Goal: Task Accomplishment & Management: Complete application form

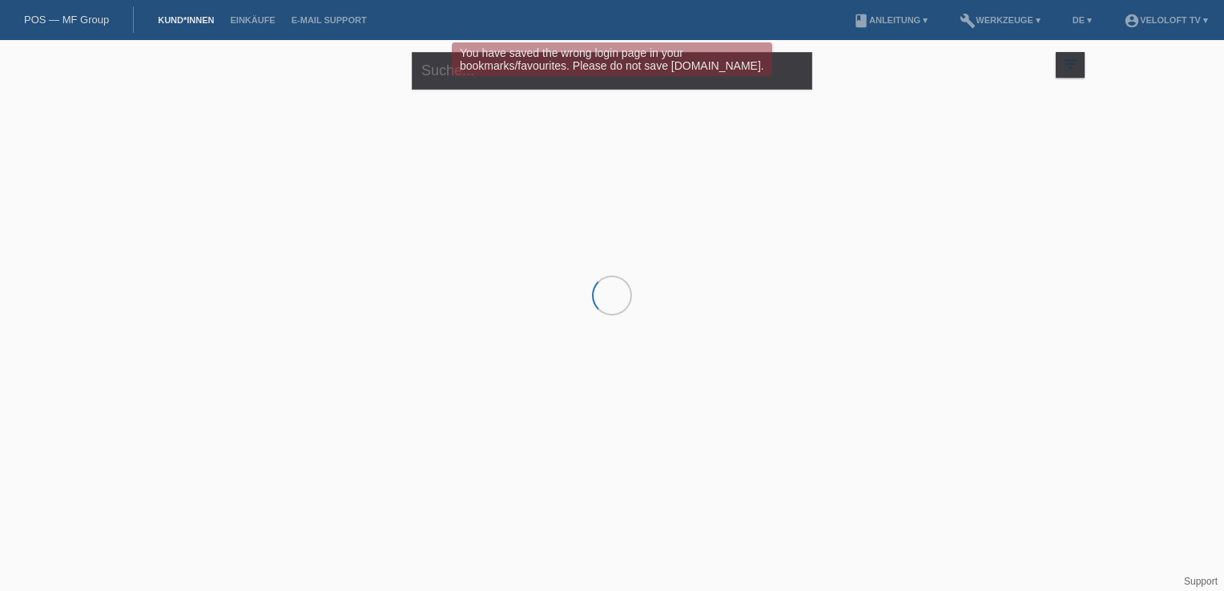
click at [447, 76] on div "You have saved the wrong login page in your bookmarks/favourites. Please do not…" at bounding box center [612, 61] width 735 height 38
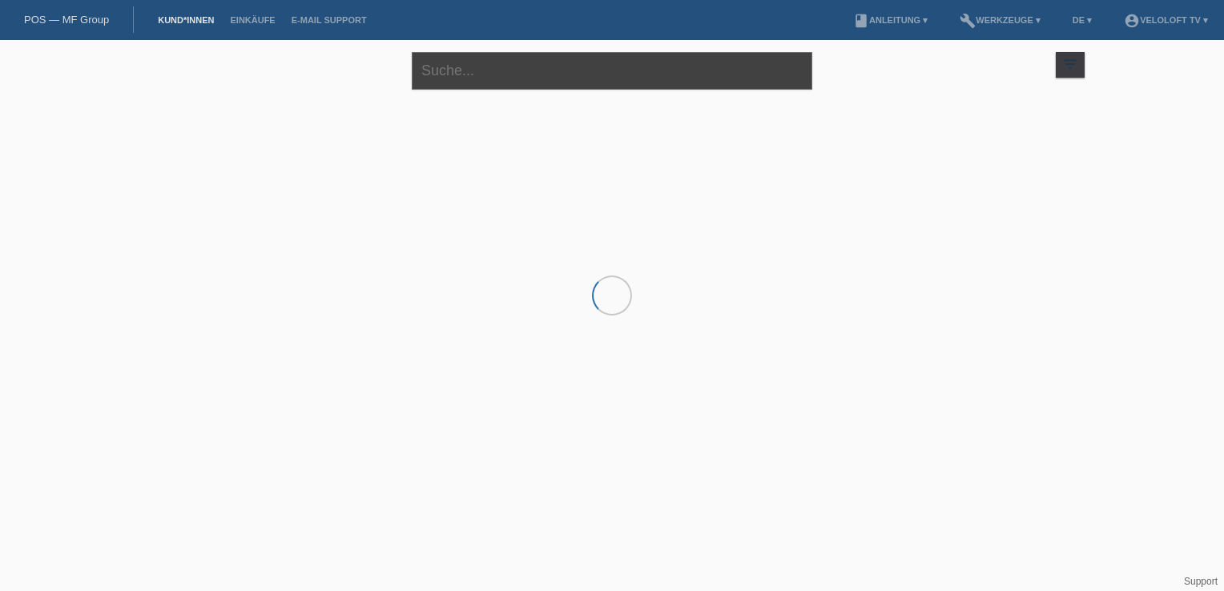
click at [462, 65] on input "text" at bounding box center [612, 71] width 401 height 38
paste input "Pierre-alain"
paste input "[PERSON_NAME]"
type input "Pierre-alain Laurent"
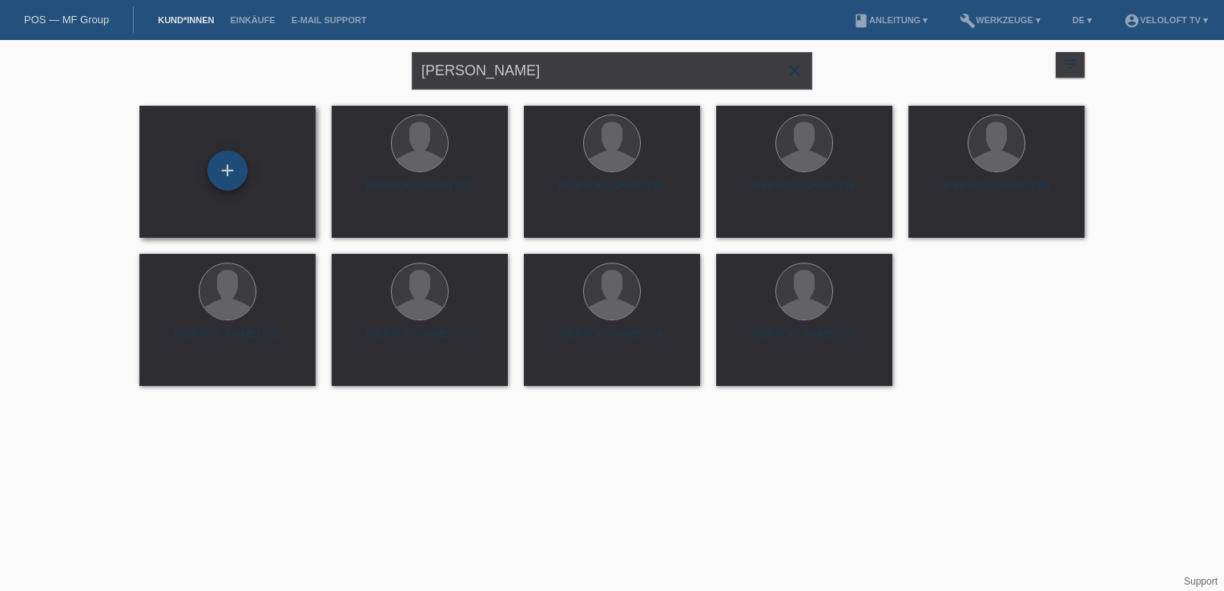
click at [214, 173] on div "+" at bounding box center [228, 171] width 40 height 40
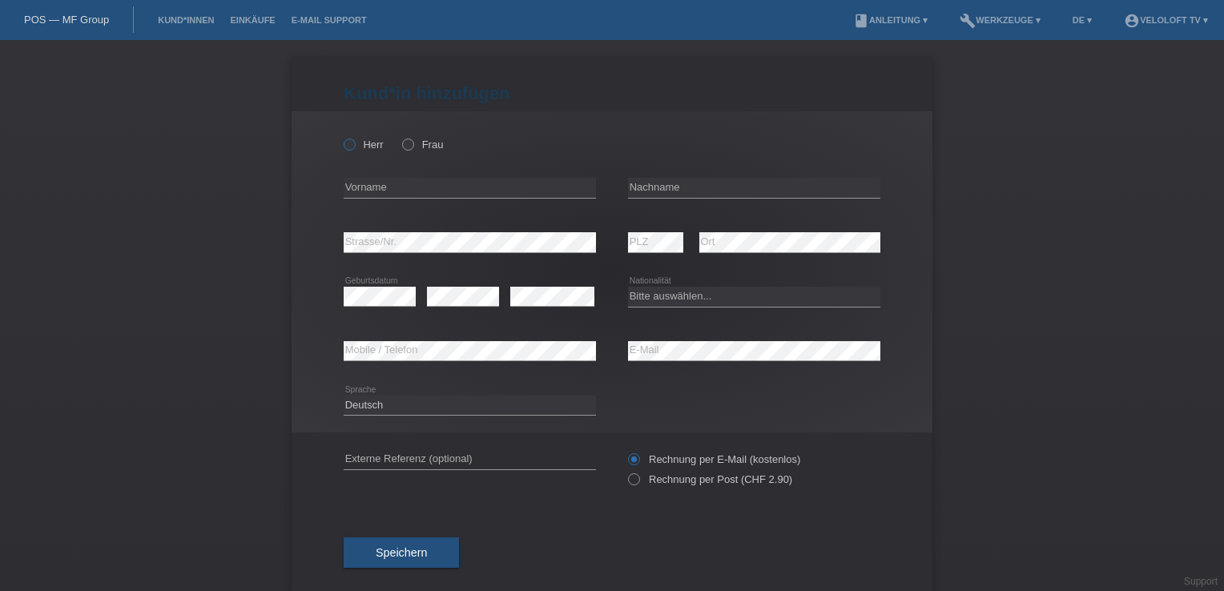
click at [355, 147] on label "Herr" at bounding box center [364, 145] width 40 height 12
click at [354, 147] on input "Herr" at bounding box center [349, 144] width 10 height 10
radio input "true"
click at [381, 188] on input "text" at bounding box center [470, 188] width 252 height 20
type input "[PERSON_NAME]"
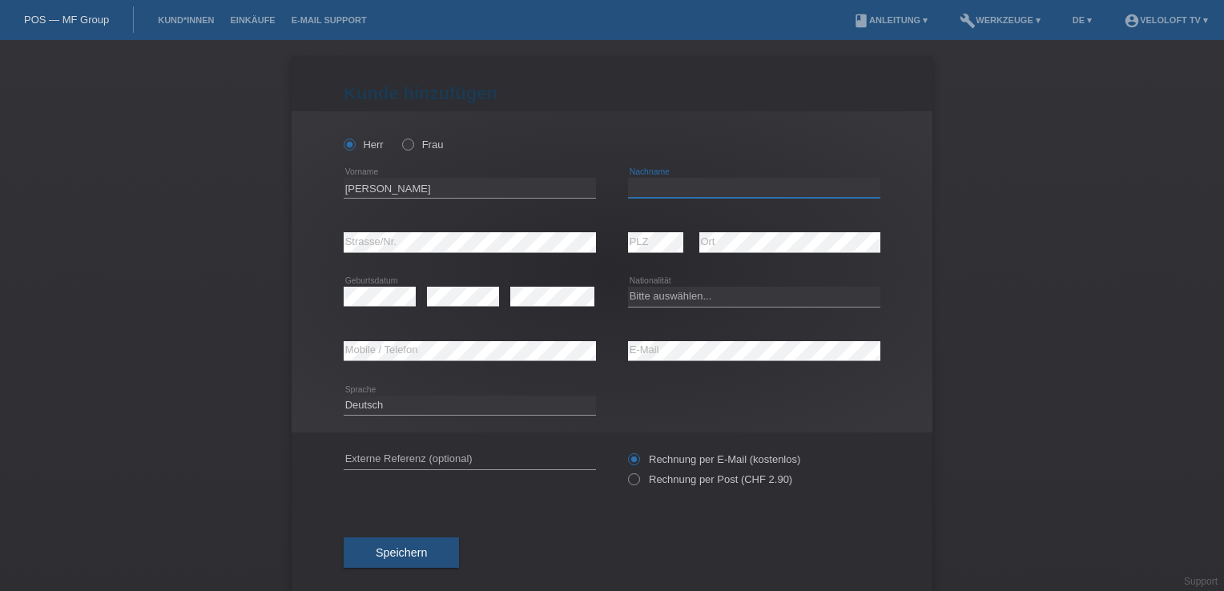
click at [634, 187] on input "text" at bounding box center [754, 188] width 252 height 20
paste input "[PERSON_NAME]"
type input "[PERSON_NAME]"
click at [686, 299] on select "Bitte auswählen... Schweiz Deutschland Liechtenstein Österreich ------------ Af…" at bounding box center [754, 296] width 252 height 19
select select "CH"
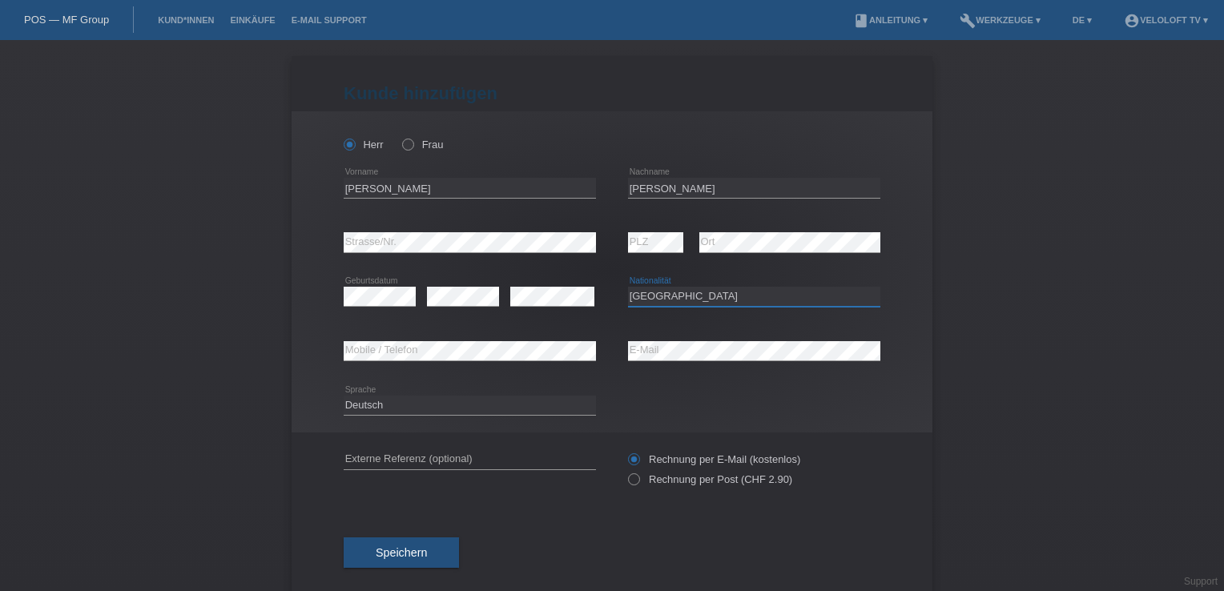
click at [628, 287] on select "Bitte auswählen... Schweiz Deutschland Liechtenstein Österreich ------------ Af…" at bounding box center [754, 296] width 252 height 19
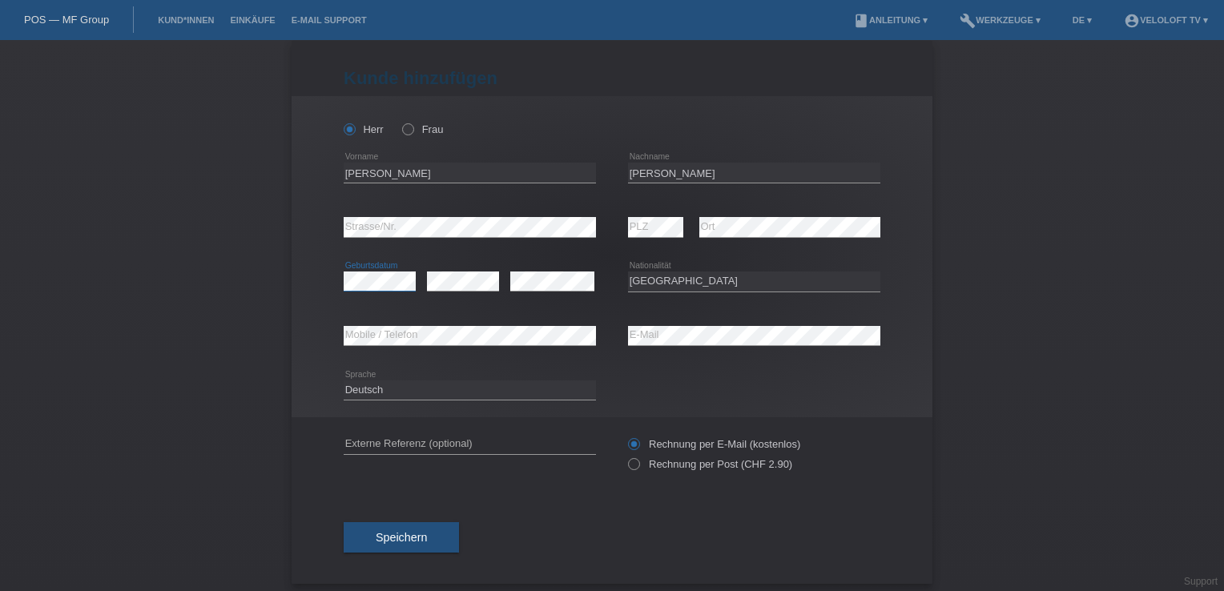
scroll to position [23, 0]
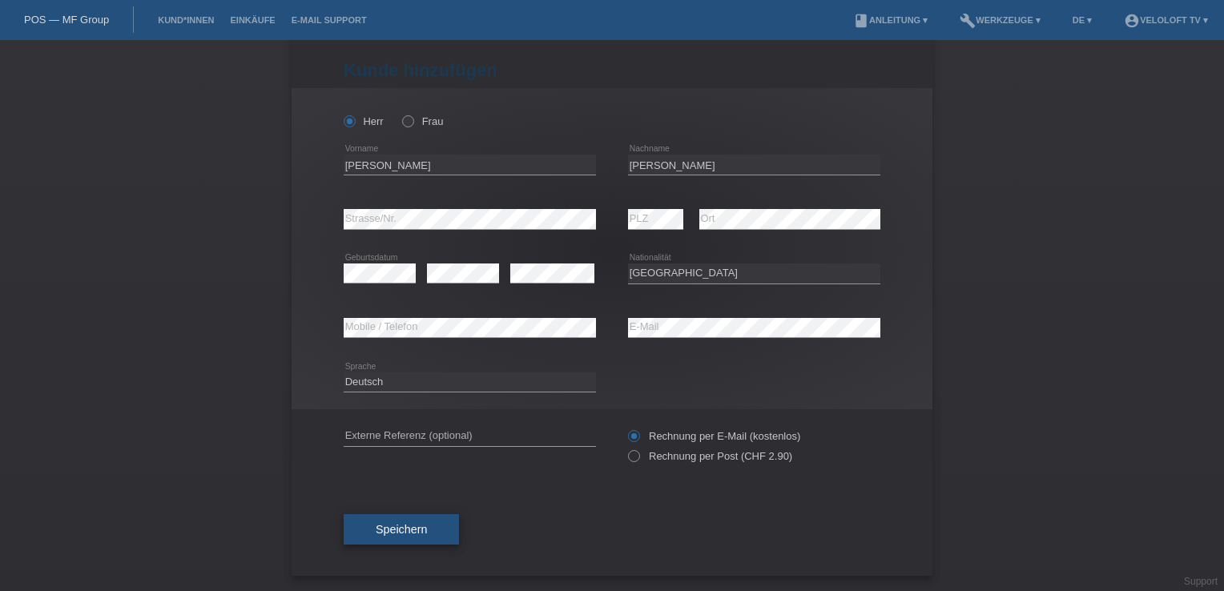
click at [425, 531] on button "Speichern" at bounding box center [401, 529] width 115 height 30
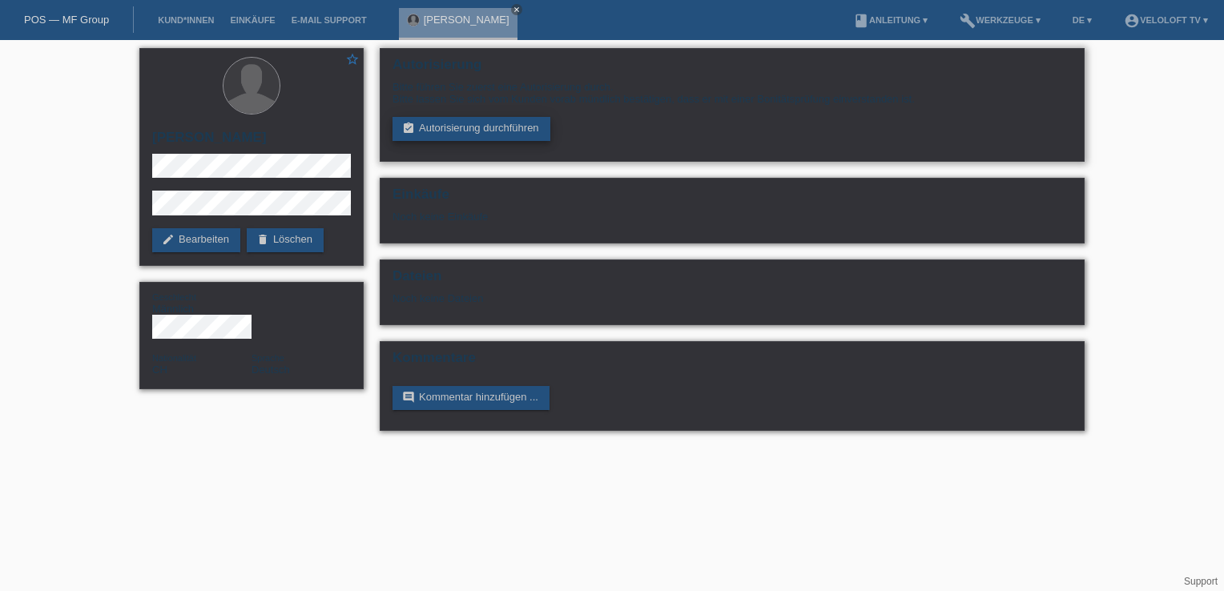
click at [461, 132] on link "assignment_turned_in Autorisierung durchführen" at bounding box center [472, 129] width 158 height 24
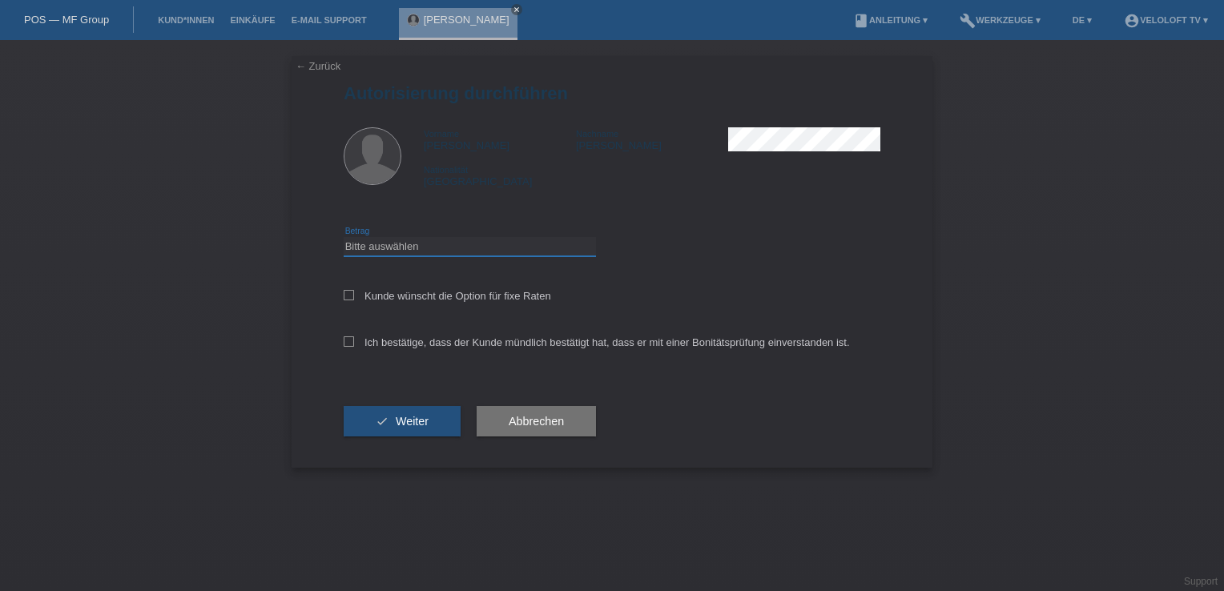
click at [361, 248] on select "Bitte auswählen CHF 1.00 - CHF 499.00 CHF 500.00 - CHF 1'999.00 CHF 2'000.00 - …" at bounding box center [470, 246] width 252 height 19
click at [376, 251] on select "Bitte auswählen CHF 1.00 - CHF 499.00 CHF 500.00 - CHF 1'999.00 CHF 2'000.00 - …" at bounding box center [470, 246] width 252 height 19
select select "2"
click at [344, 237] on select "Bitte auswählen CHF 1.00 - CHF 499.00 CHF 500.00 - CHF 1'999.00 CHF 2'000.00 - …" at bounding box center [470, 246] width 252 height 19
click at [336, 302] on div "← Zurück Autorisierung durchführen Vorname Pierre-Alain Nachname Laurent Nation…" at bounding box center [612, 262] width 641 height 412
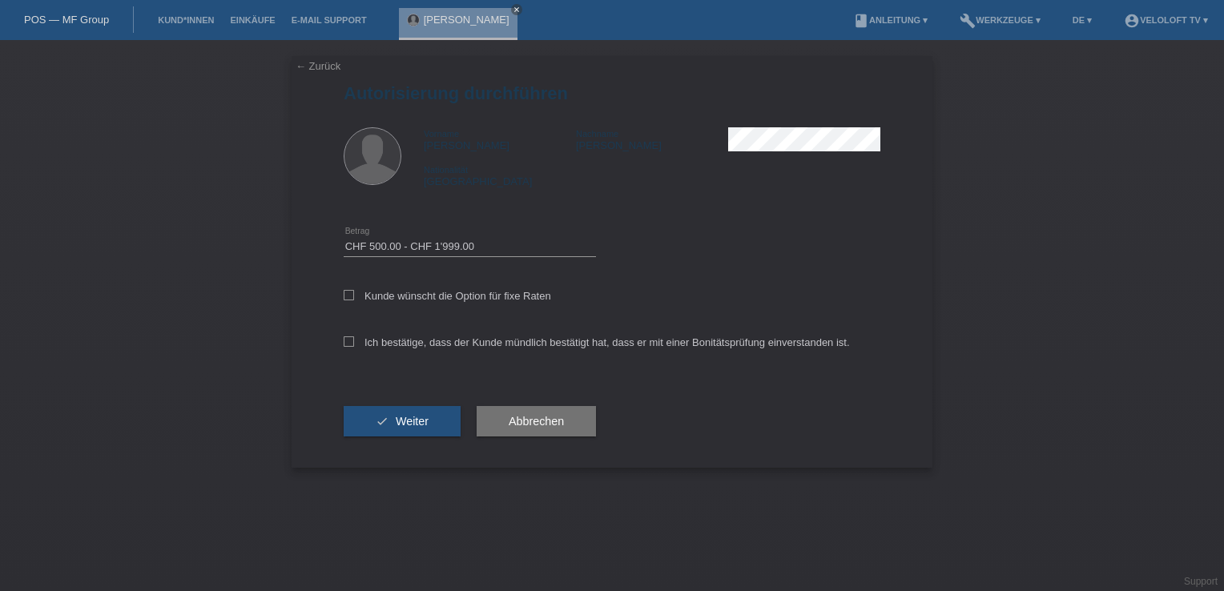
click at [342, 294] on div "← Zurück Autorisierung durchführen Vorname Pierre-Alain Nachname Laurent Nation…" at bounding box center [612, 262] width 641 height 412
click at [358, 296] on label "Kunde wünscht die Option für fixe Raten" at bounding box center [448, 296] width 208 height 12
click at [354, 296] on input "Kunde wünscht die Option für fixe Raten" at bounding box center [349, 295] width 10 height 10
checkbox input "true"
click at [346, 341] on icon at bounding box center [349, 341] width 10 height 10
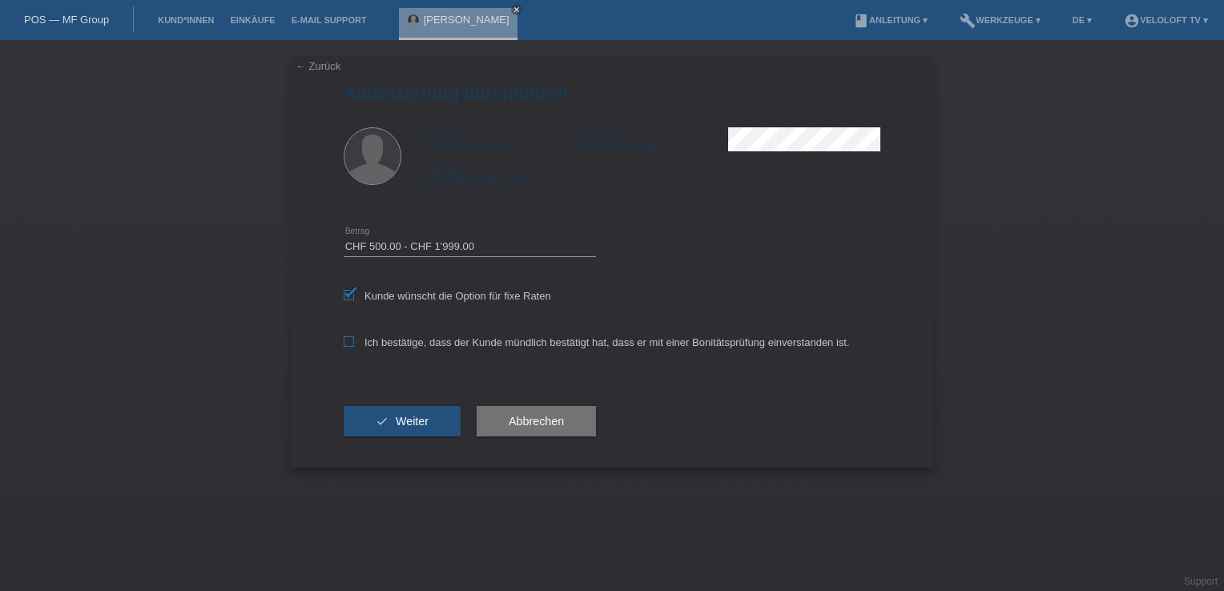
click at [346, 341] on input "Ich bestätige, dass der Kunde mündlich bestätigt hat, dass er mit einer Bonität…" at bounding box center [349, 341] width 10 height 10
checkbox input "true"
click at [383, 425] on button "check Weiter" at bounding box center [402, 421] width 117 height 30
